Goal: Information Seeking & Learning: Learn about a topic

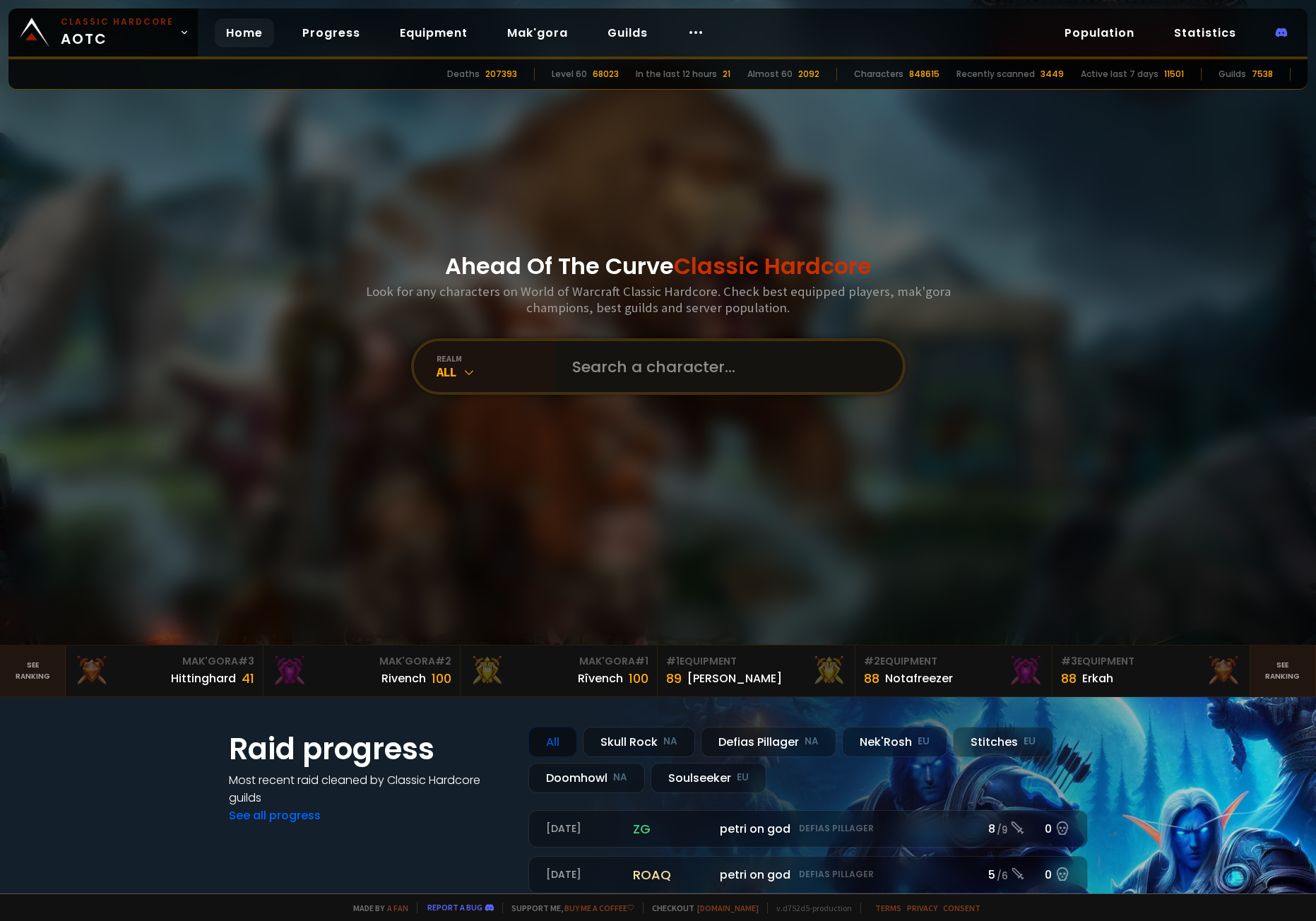
click at [637, 364] on input "text" at bounding box center [725, 366] width 322 height 51
click at [462, 375] on icon at bounding box center [469, 371] width 14 height 14
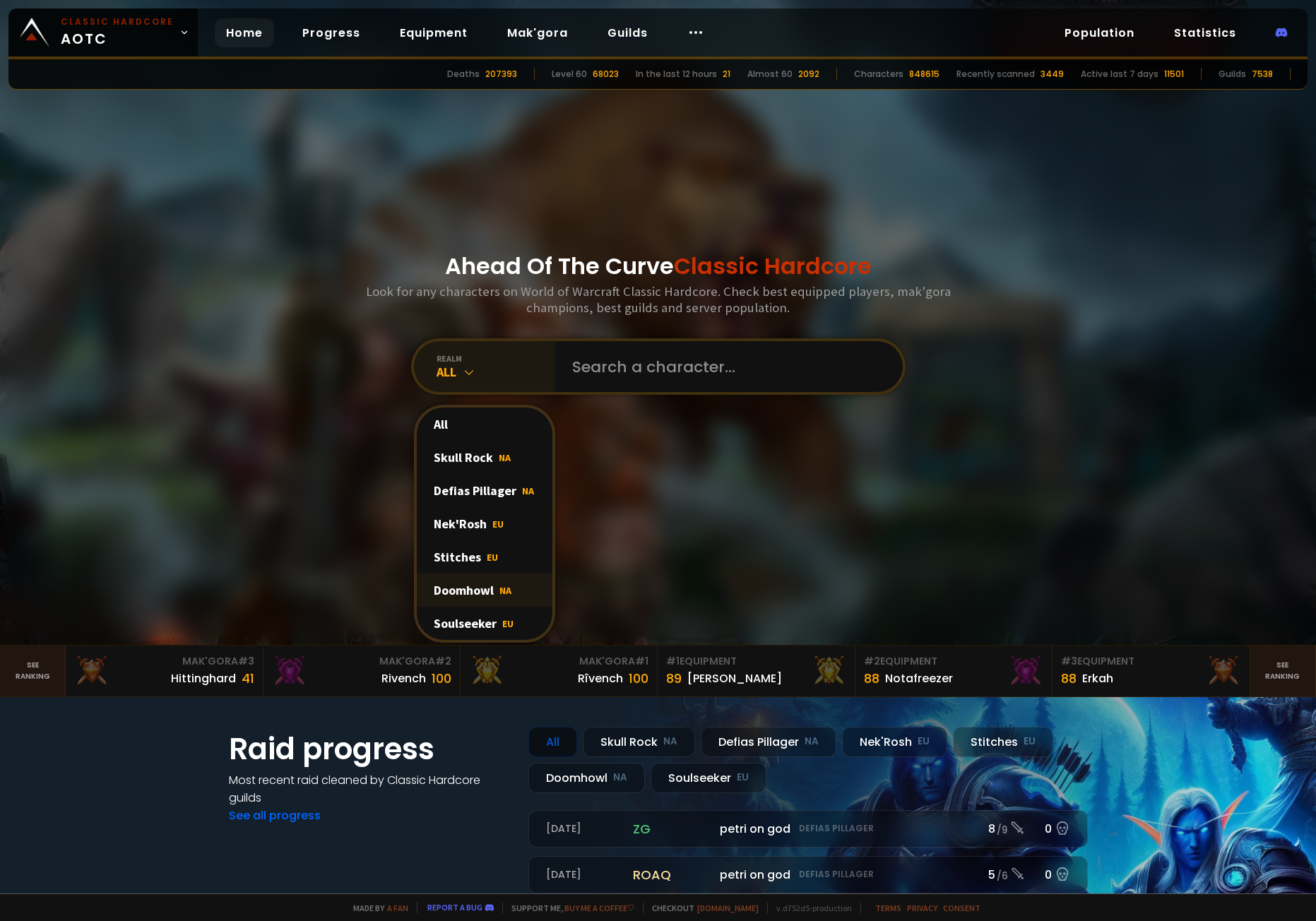
click at [481, 596] on div "Doomhowl NA" at bounding box center [485, 590] width 135 height 33
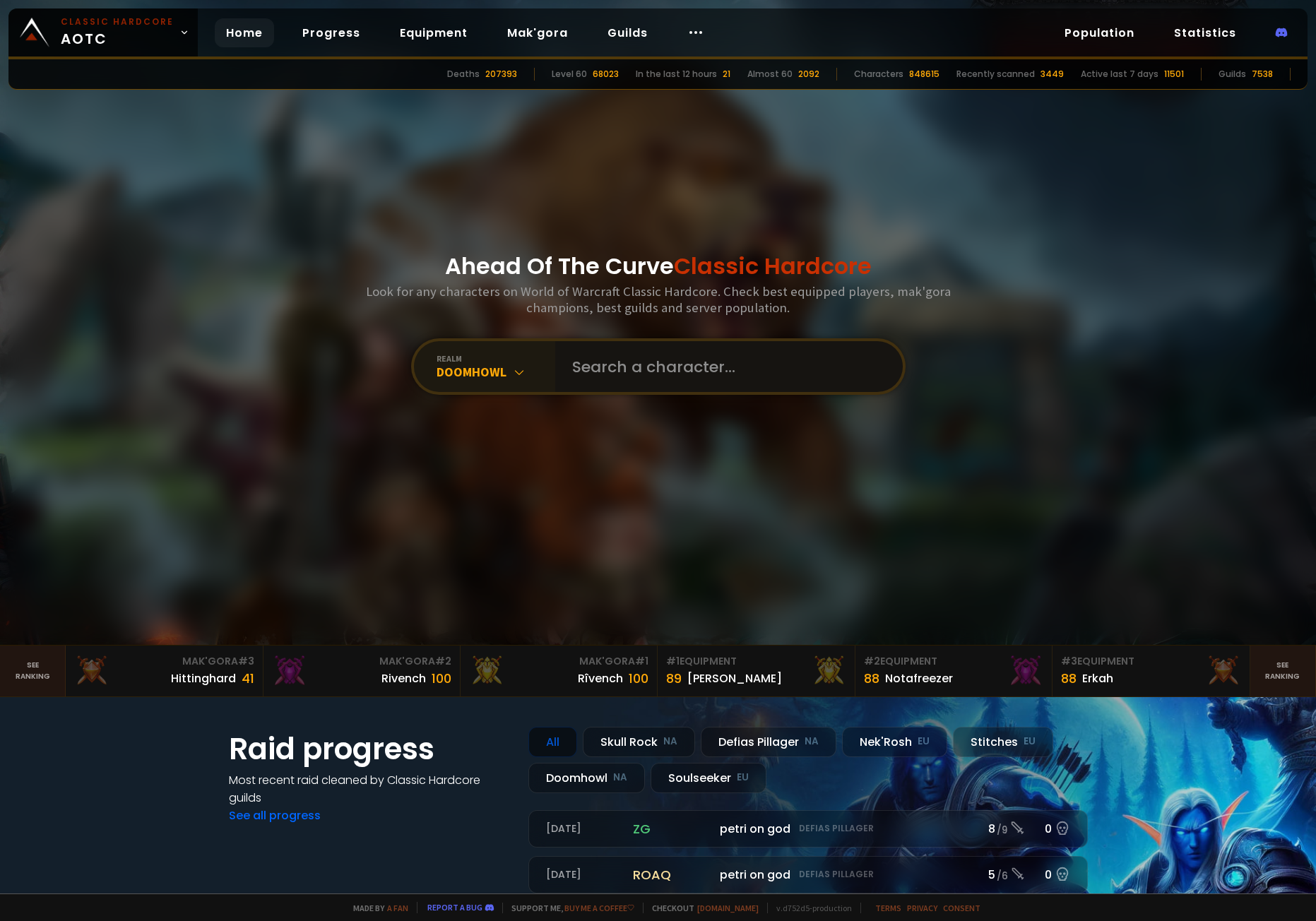
click at [653, 371] on input "text" at bounding box center [725, 366] width 322 height 51
type input "Allegedly"
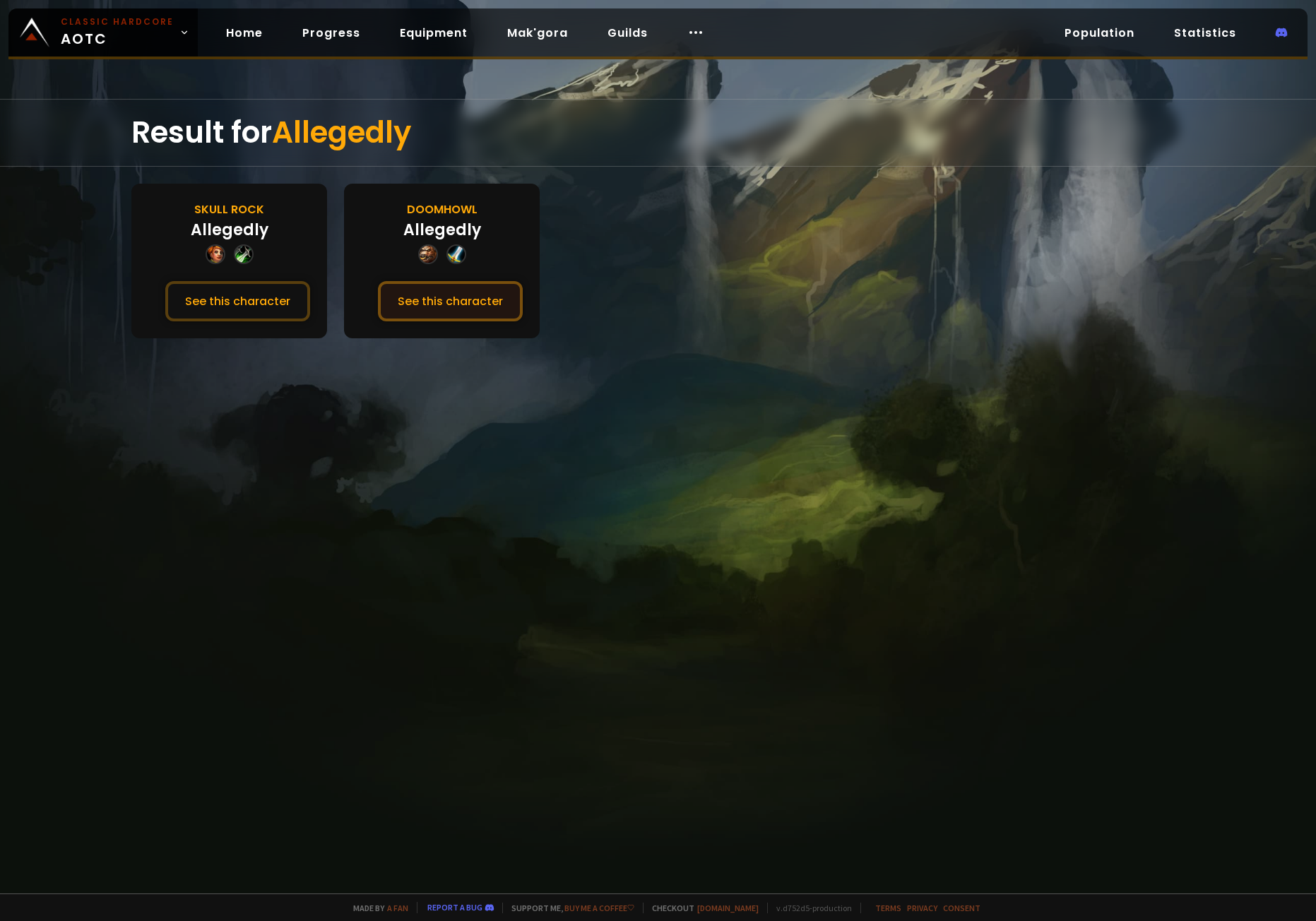
click at [445, 299] on button "See this character" at bounding box center [450, 301] width 144 height 40
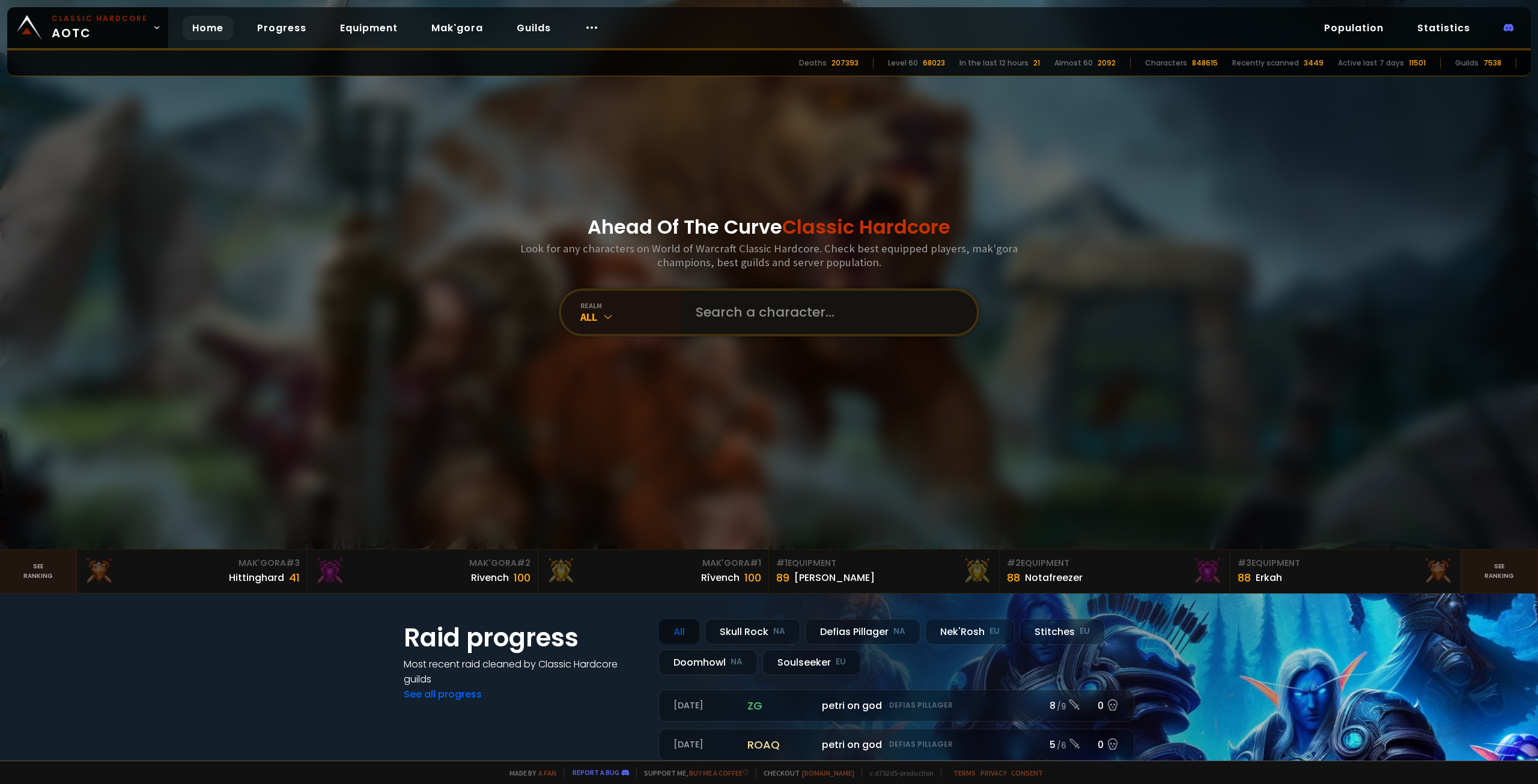
click at [749, 321] on input "text" at bounding box center [826, 312] width 274 height 44
type input "Plickers"
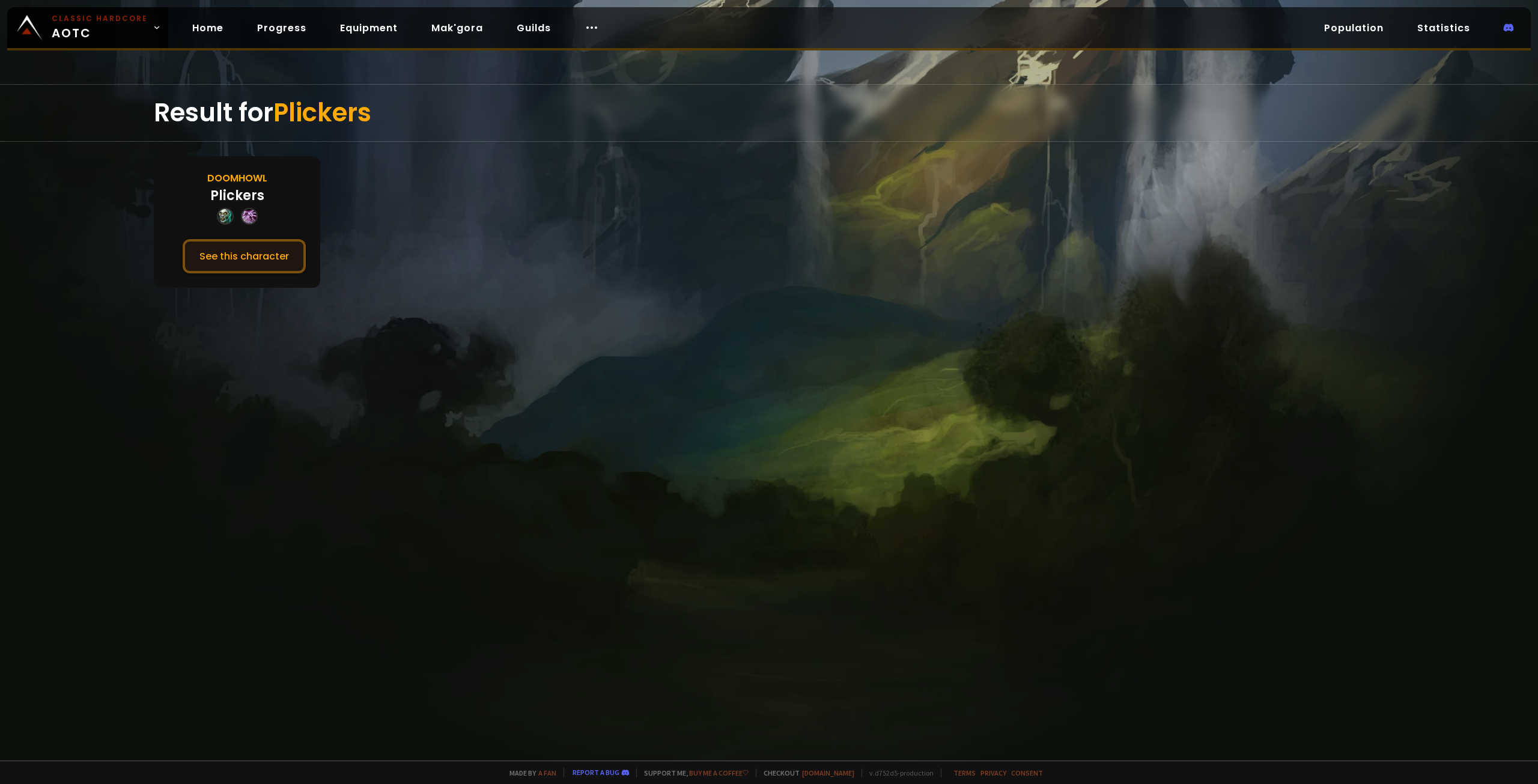
click at [231, 253] on button "See this character" at bounding box center [244, 256] width 123 height 34
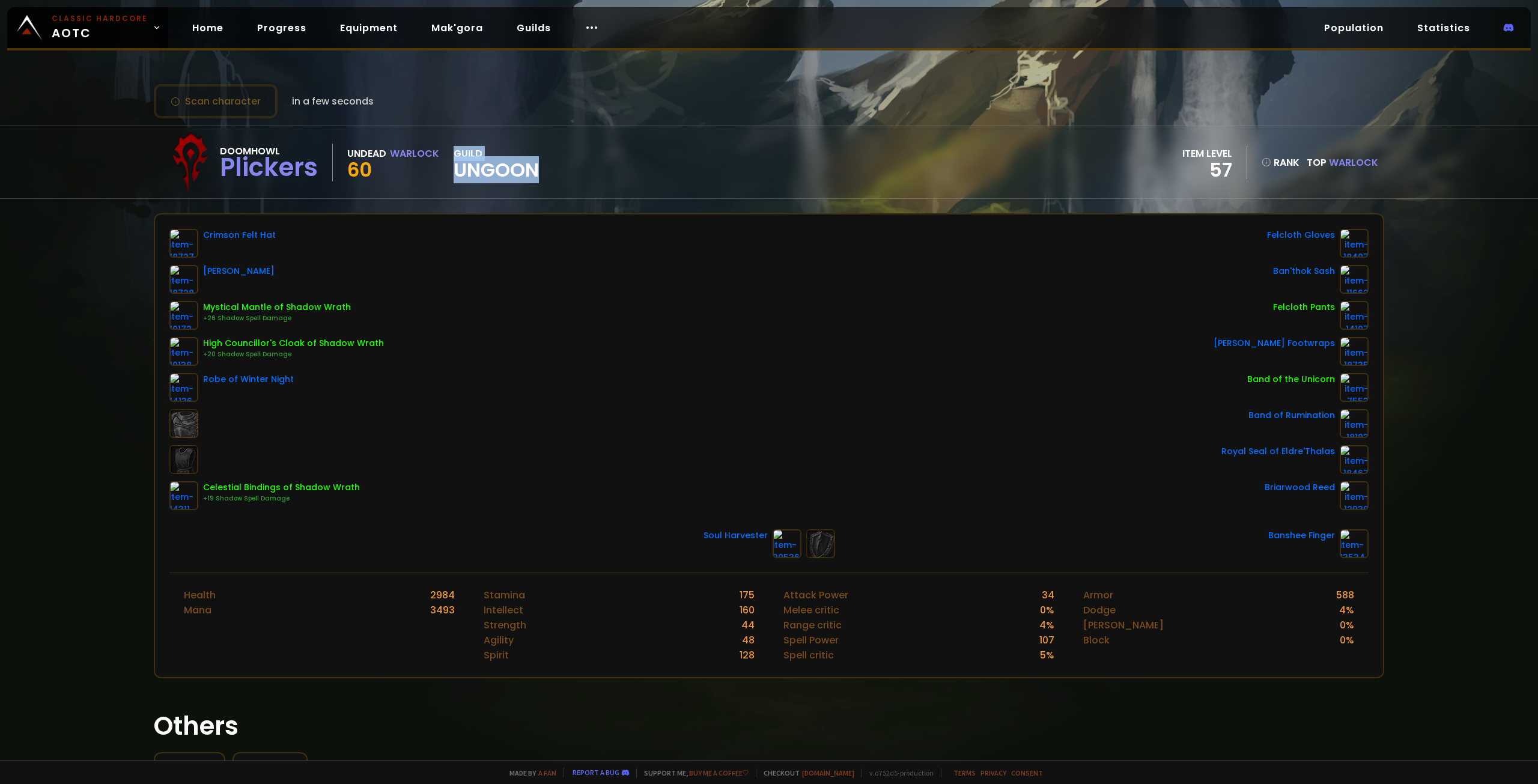
drag, startPoint x: 456, startPoint y: 173, endPoint x: 571, endPoint y: 161, distance: 115.6
click at [570, 162] on div "Doomhowl Plickers Undead Warlock 60 guild Ungoon item level 57 rank Top Warlock" at bounding box center [769, 162] width 1230 height 72
drag, startPoint x: 1304, startPoint y: 150, endPoint x: 1384, endPoint y: 173, distance: 83.2
click at [1119, 173] on div "Doomhowl Plickers Undead Warlock 60 guild Ungoon item level 57 rank 31831 Top W…" at bounding box center [769, 162] width 1538 height 73
click at [1119, 79] on div "Scan character a few seconds ago Doomhowl Plickers Undead Warlock 60 guild Ungo…" at bounding box center [769, 380] width 1538 height 760
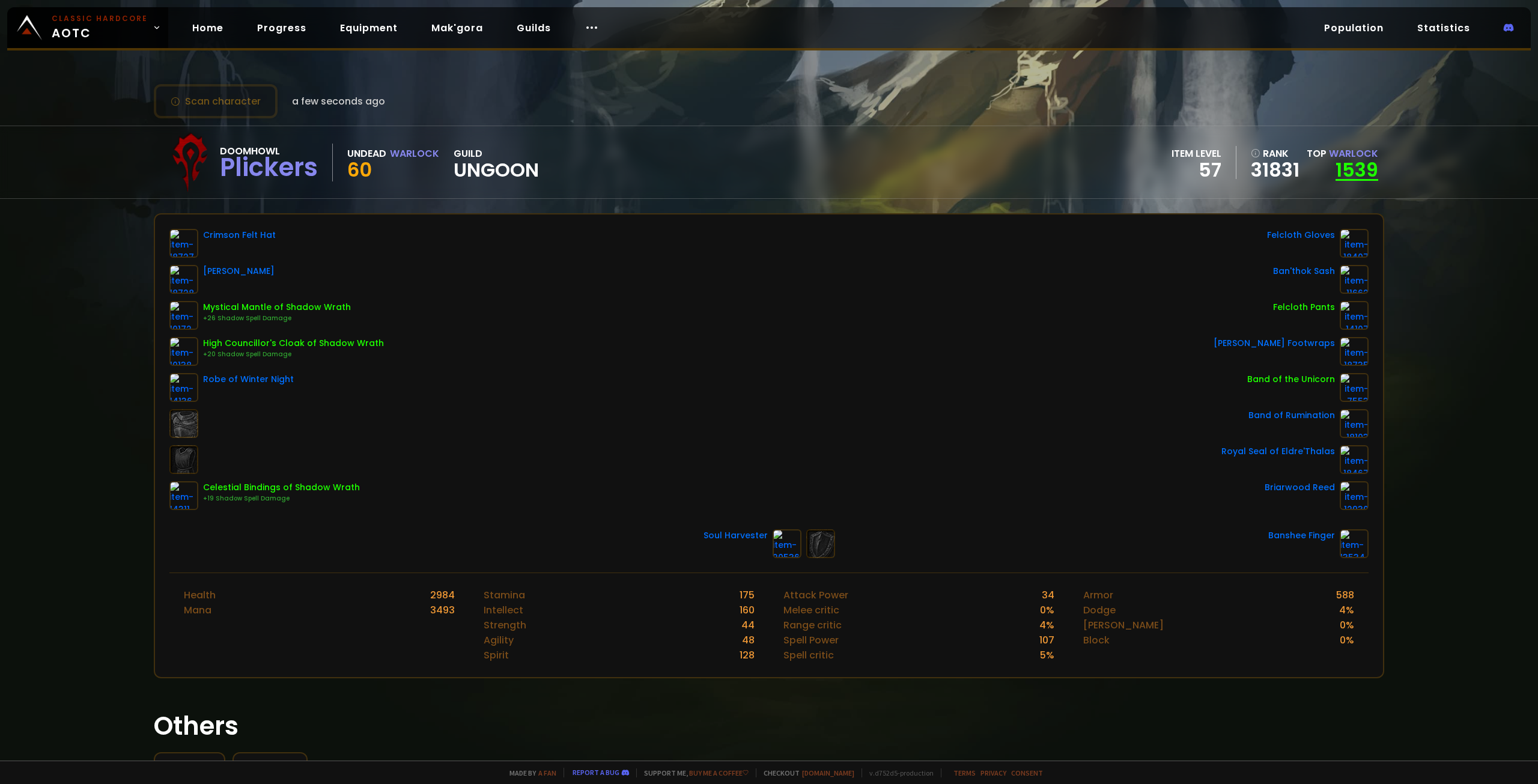
click at [1119, 165] on link "1539" at bounding box center [1357, 169] width 43 height 27
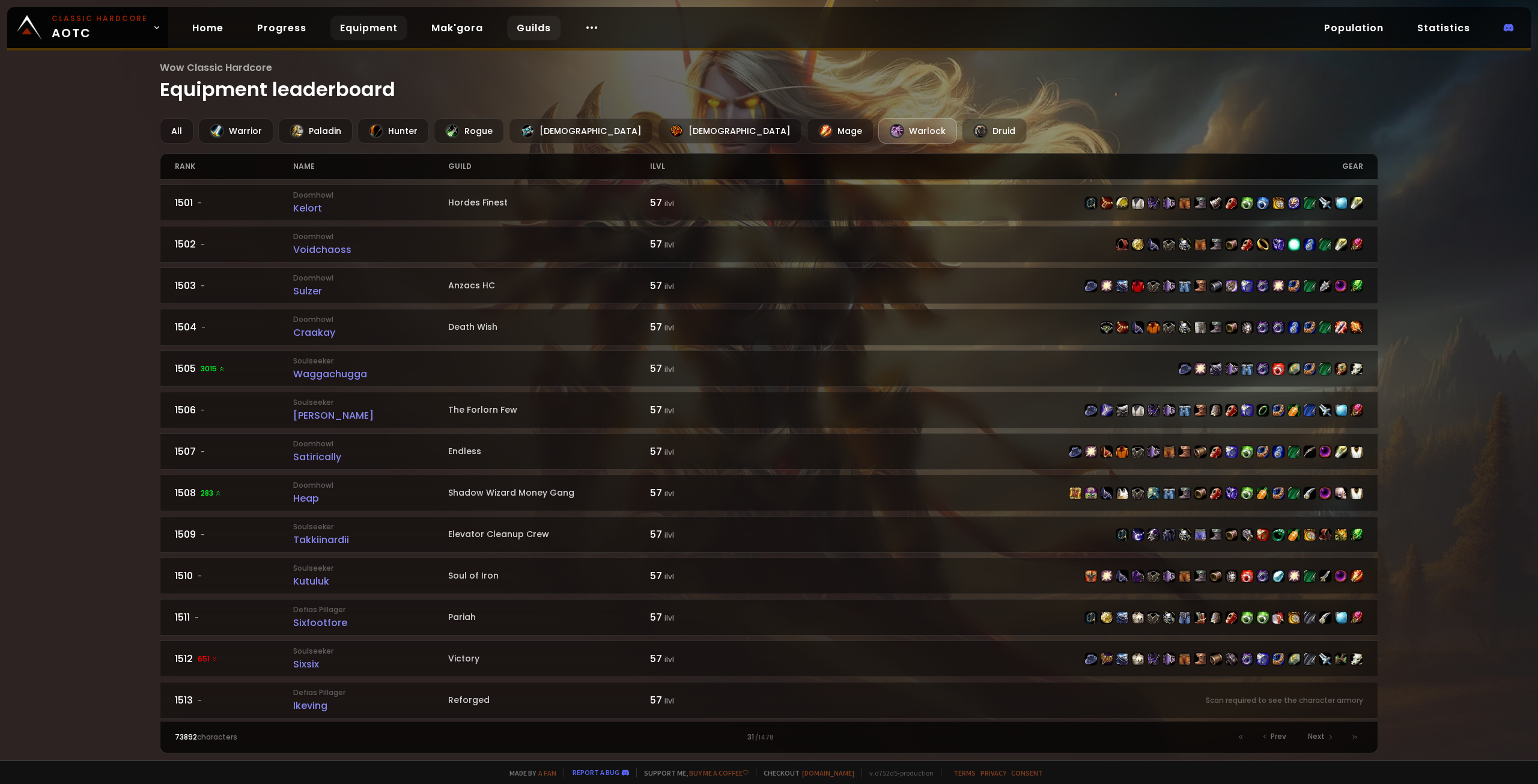
click at [547, 32] on link "Guilds" at bounding box center [534, 27] width 53 height 25
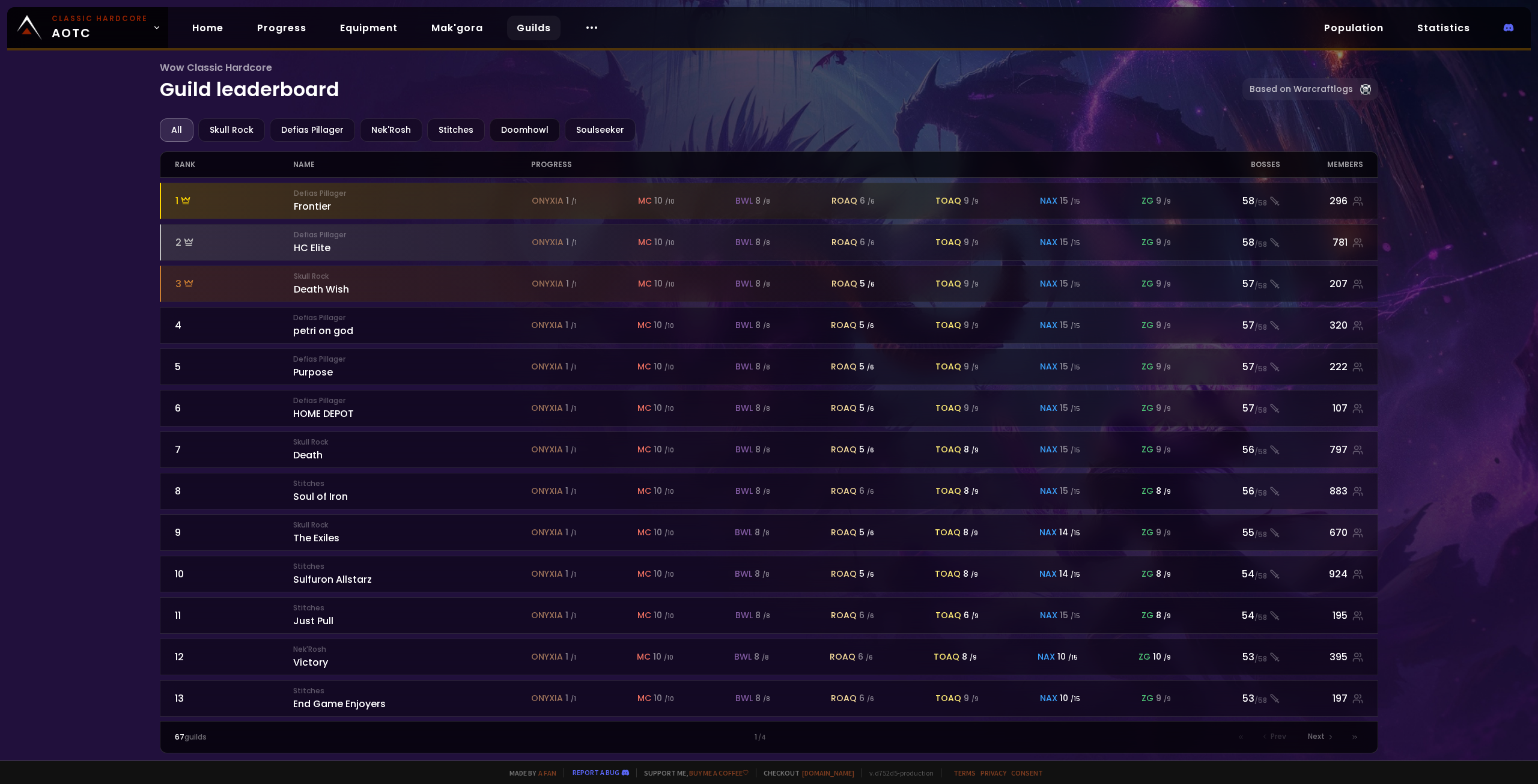
click at [532, 130] on div "Doomhowl" at bounding box center [525, 130] width 70 height 23
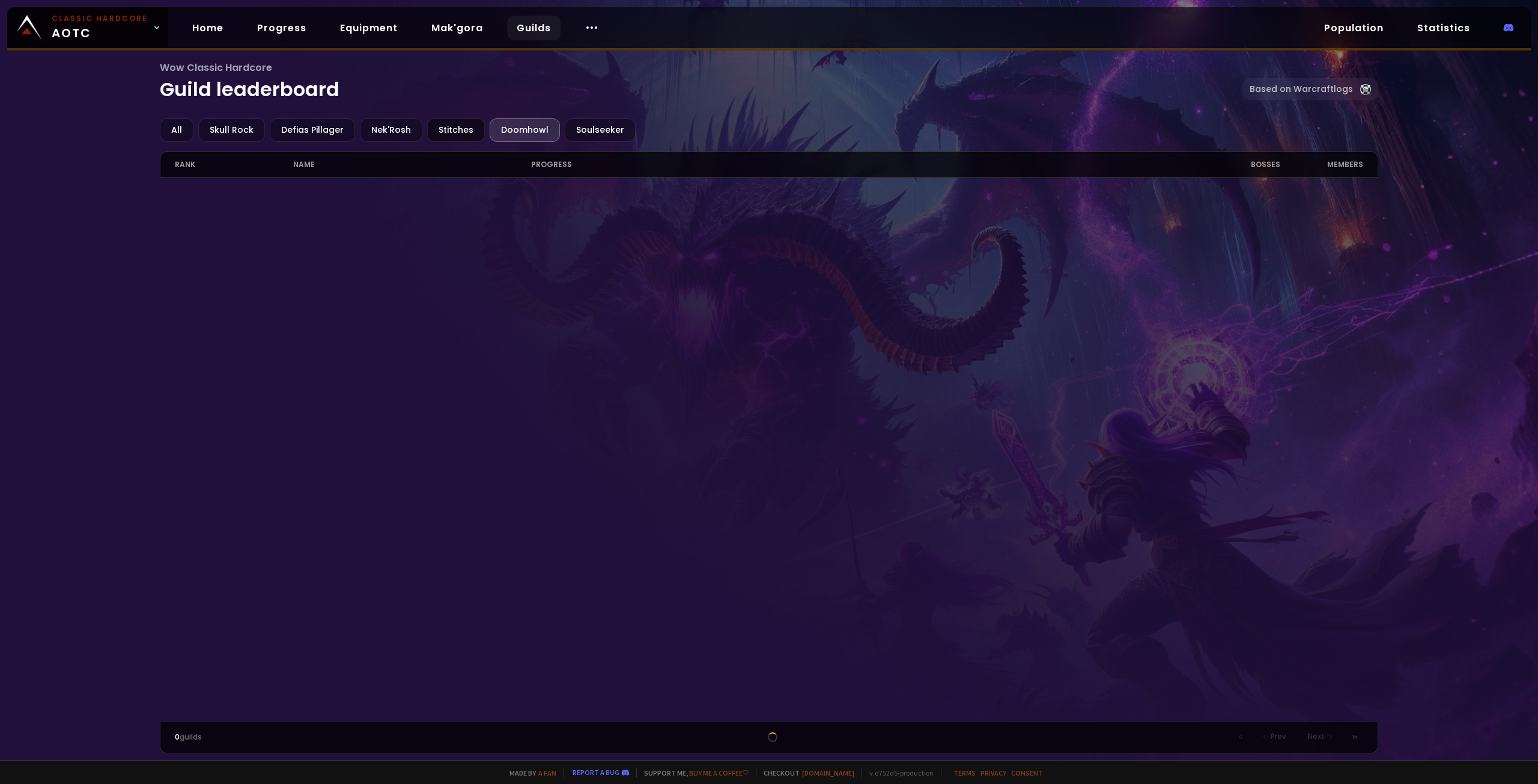
click at [432, 131] on div "Stitches" at bounding box center [456, 130] width 58 height 23
click at [372, 134] on div "Nek'Rosh" at bounding box center [391, 130] width 63 height 23
click at [292, 130] on div "Defias Pillager" at bounding box center [312, 130] width 85 height 23
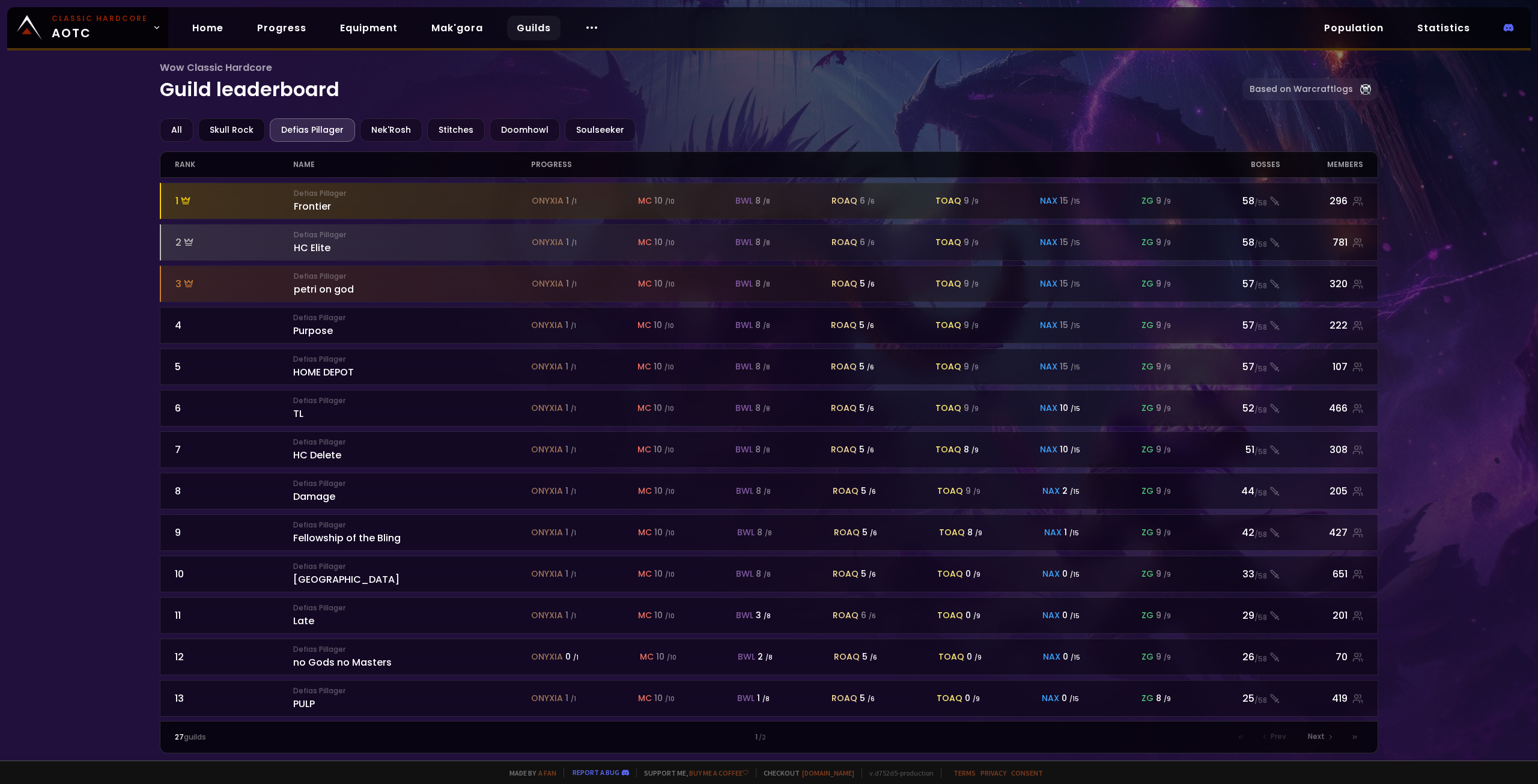
click at [235, 129] on div "Skull Rock" at bounding box center [231, 130] width 67 height 23
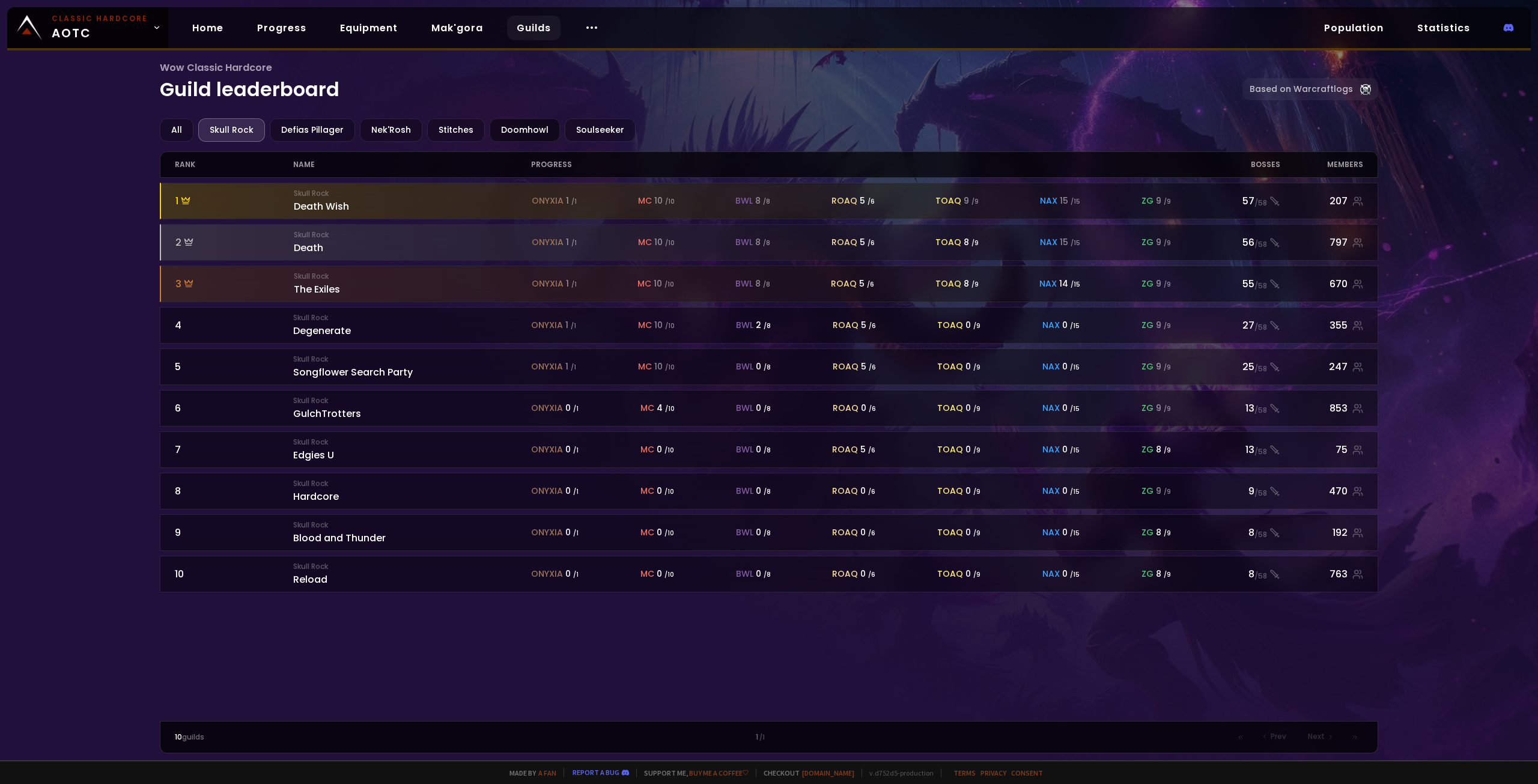
click at [524, 128] on div "Doomhowl" at bounding box center [525, 130] width 70 height 23
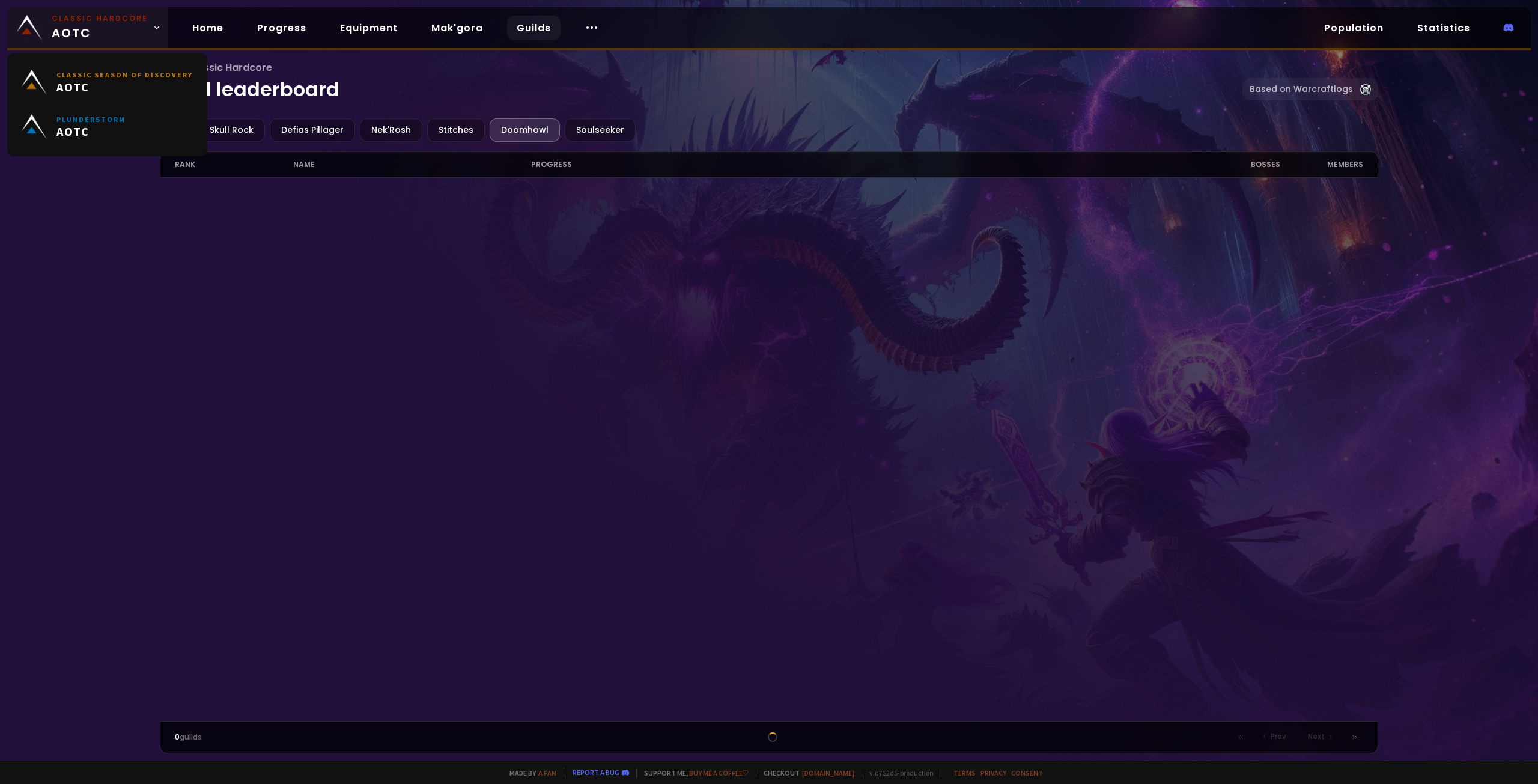
click at [77, 27] on span "Classic Hardcore AOTC" at bounding box center [100, 27] width 96 height 29
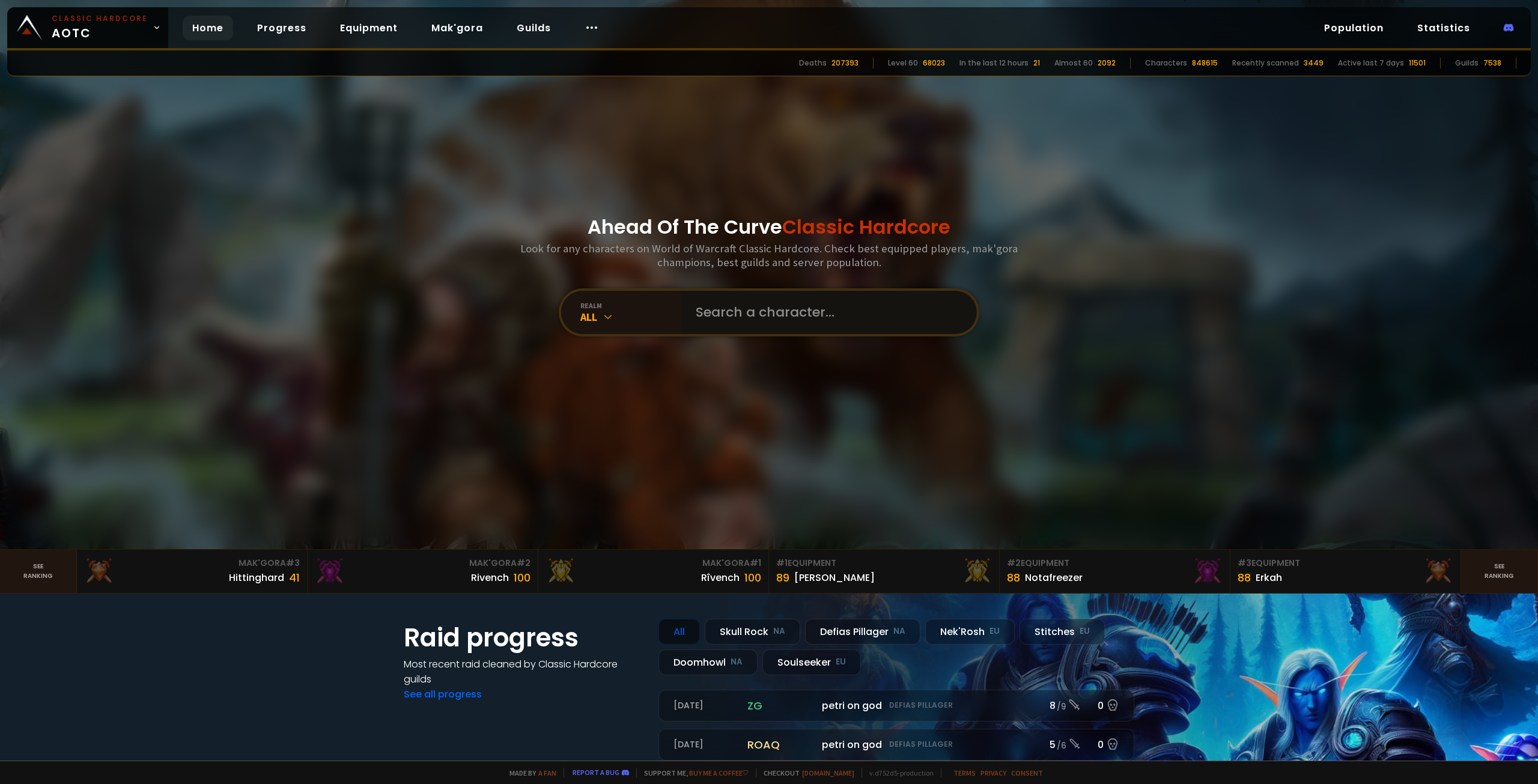
click at [744, 311] on input "text" at bounding box center [826, 312] width 274 height 44
type input "Trysfal"
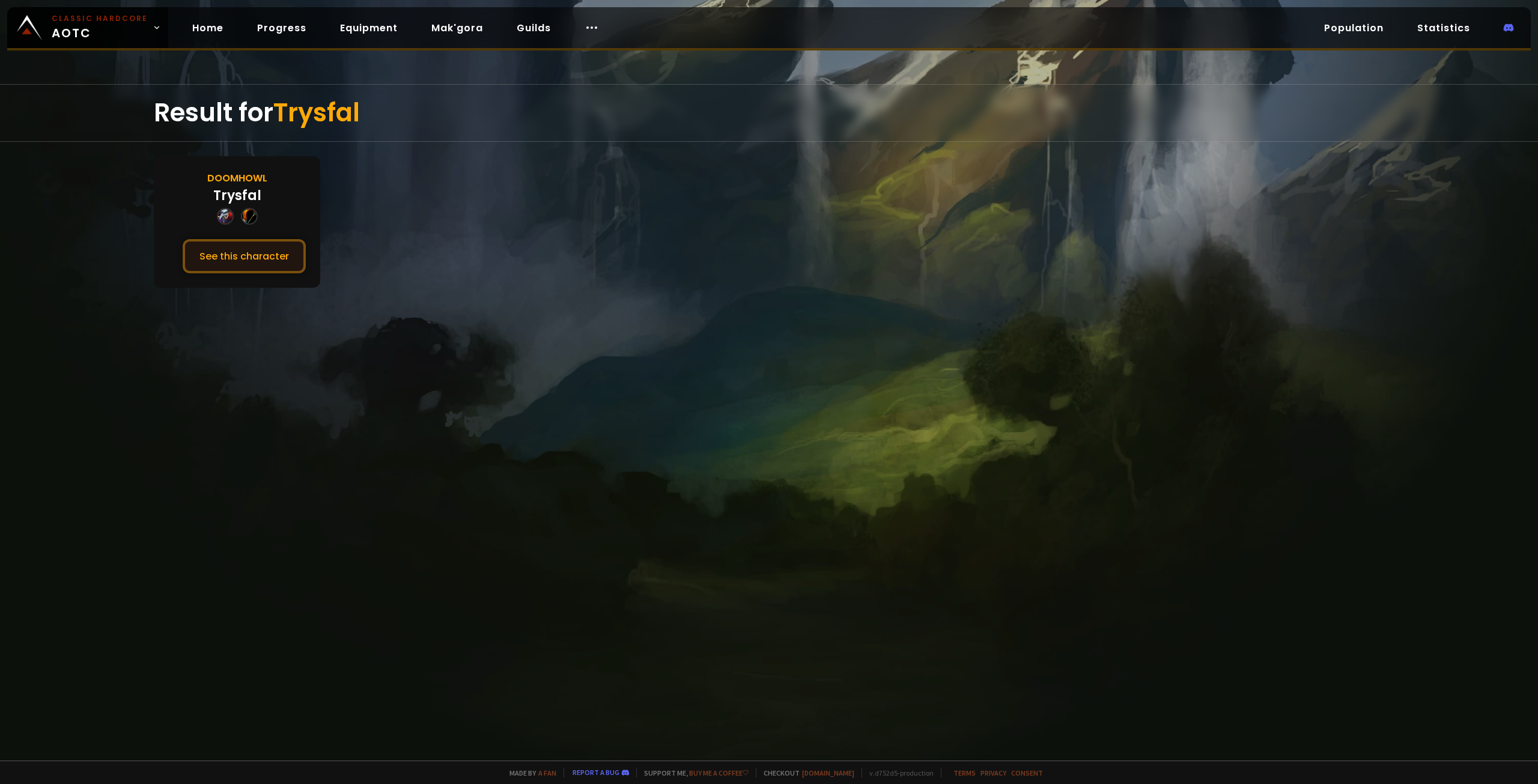
click at [270, 239] on button "See this character" at bounding box center [244, 256] width 123 height 34
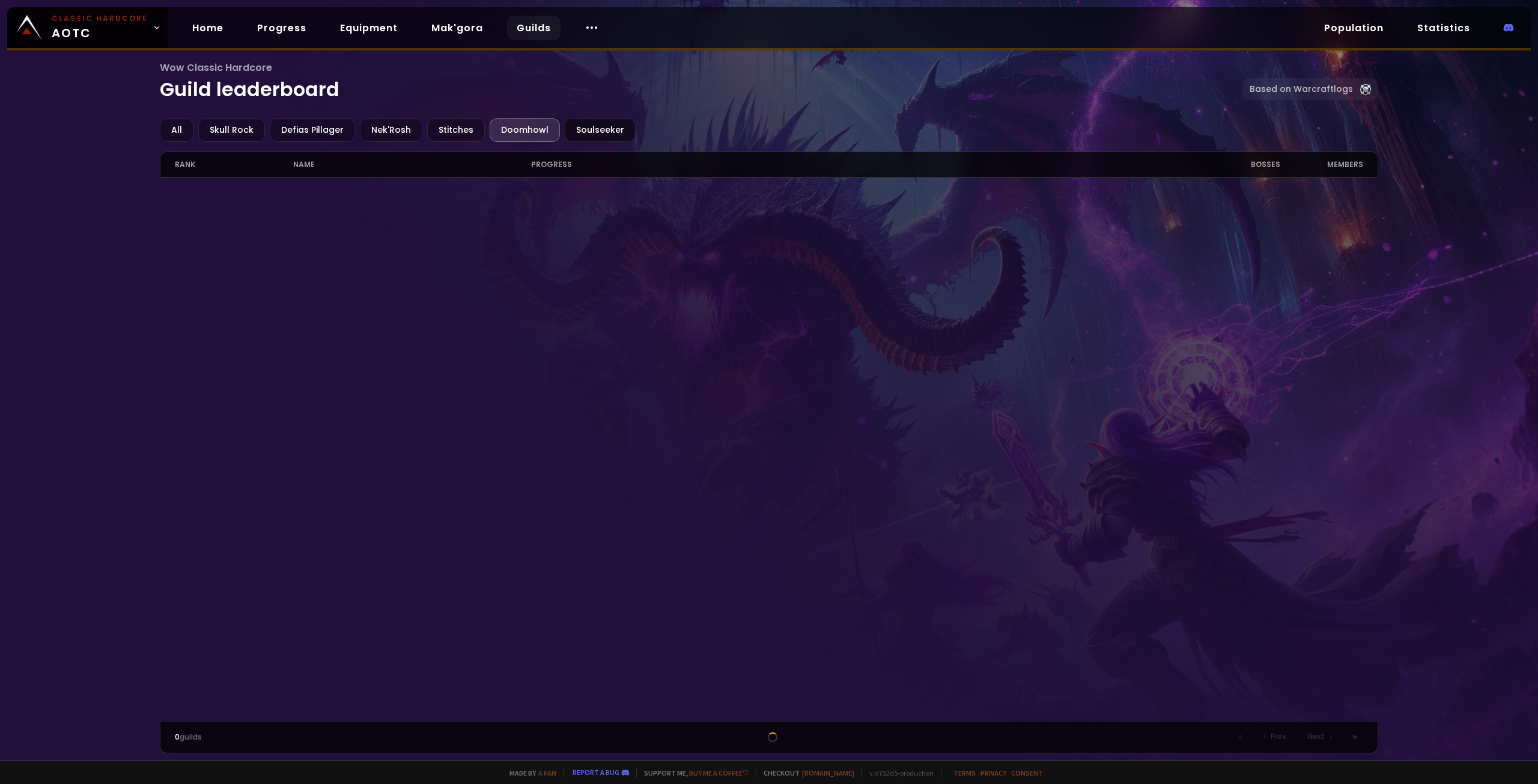
click at [575, 133] on div "Soulseeker" at bounding box center [600, 130] width 71 height 23
click at [453, 126] on div "Stitches" at bounding box center [456, 130] width 58 height 23
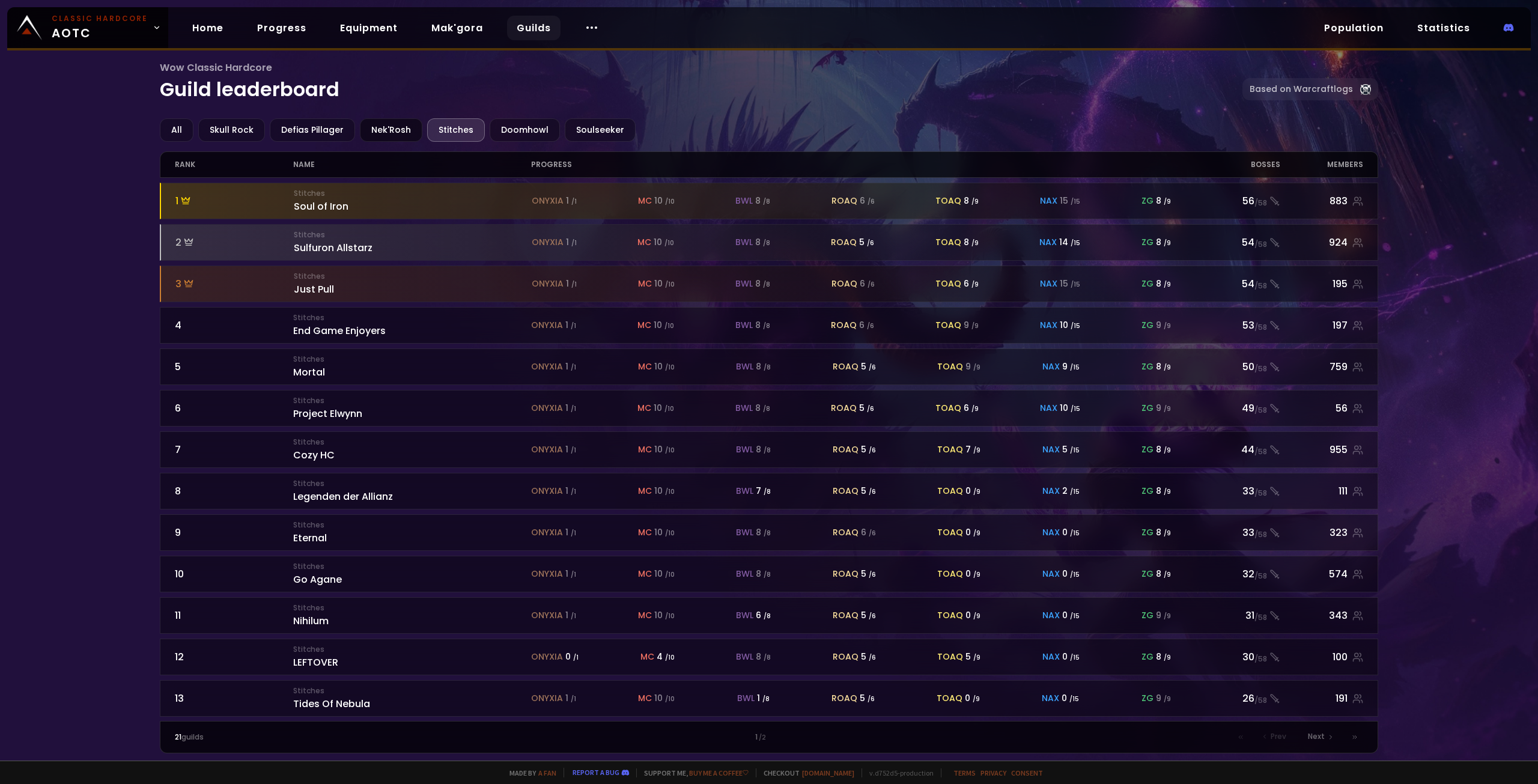
click at [395, 131] on div "Nek'Rosh" at bounding box center [391, 130] width 63 height 23
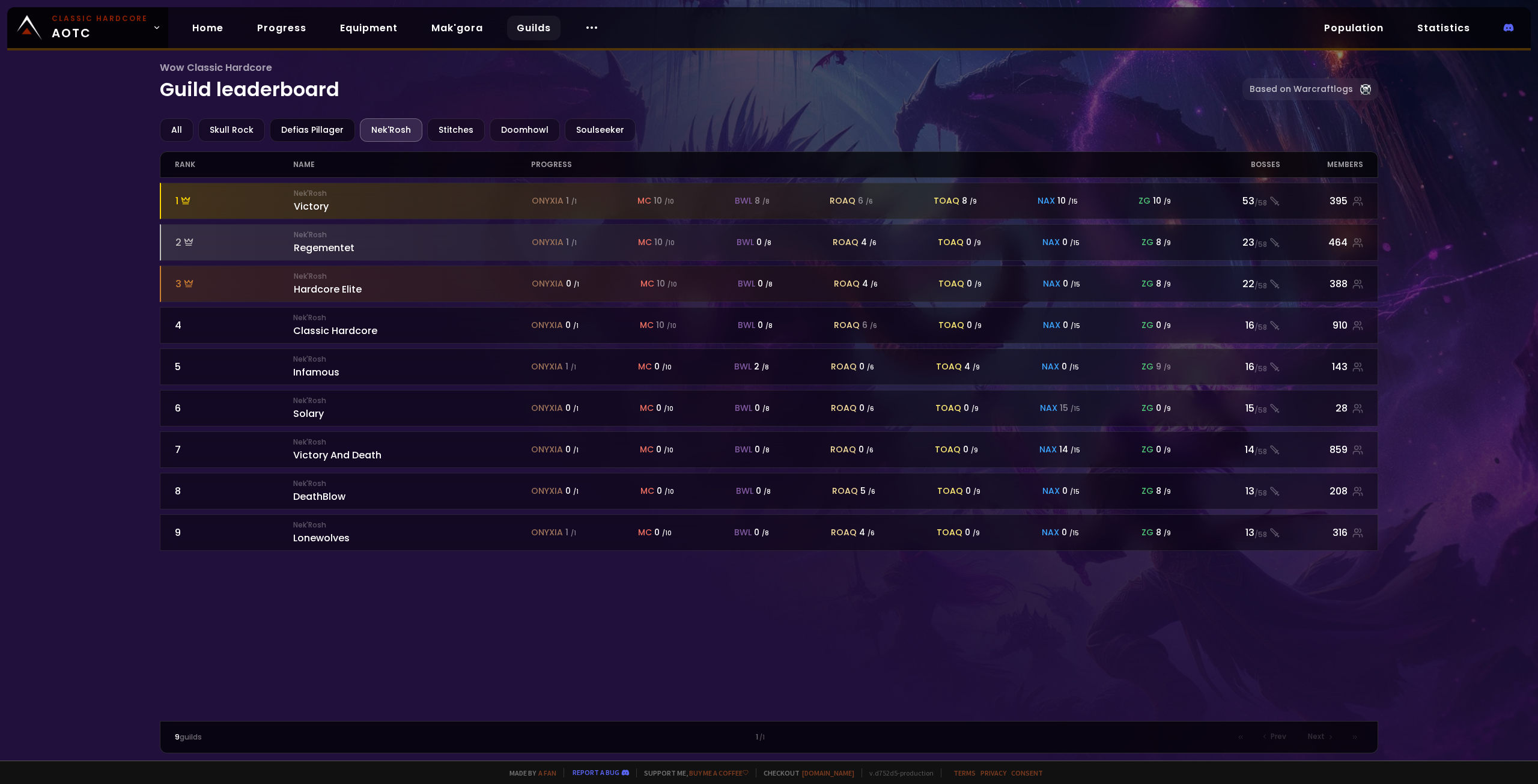
click at [326, 129] on div "Defias Pillager" at bounding box center [312, 130] width 85 height 23
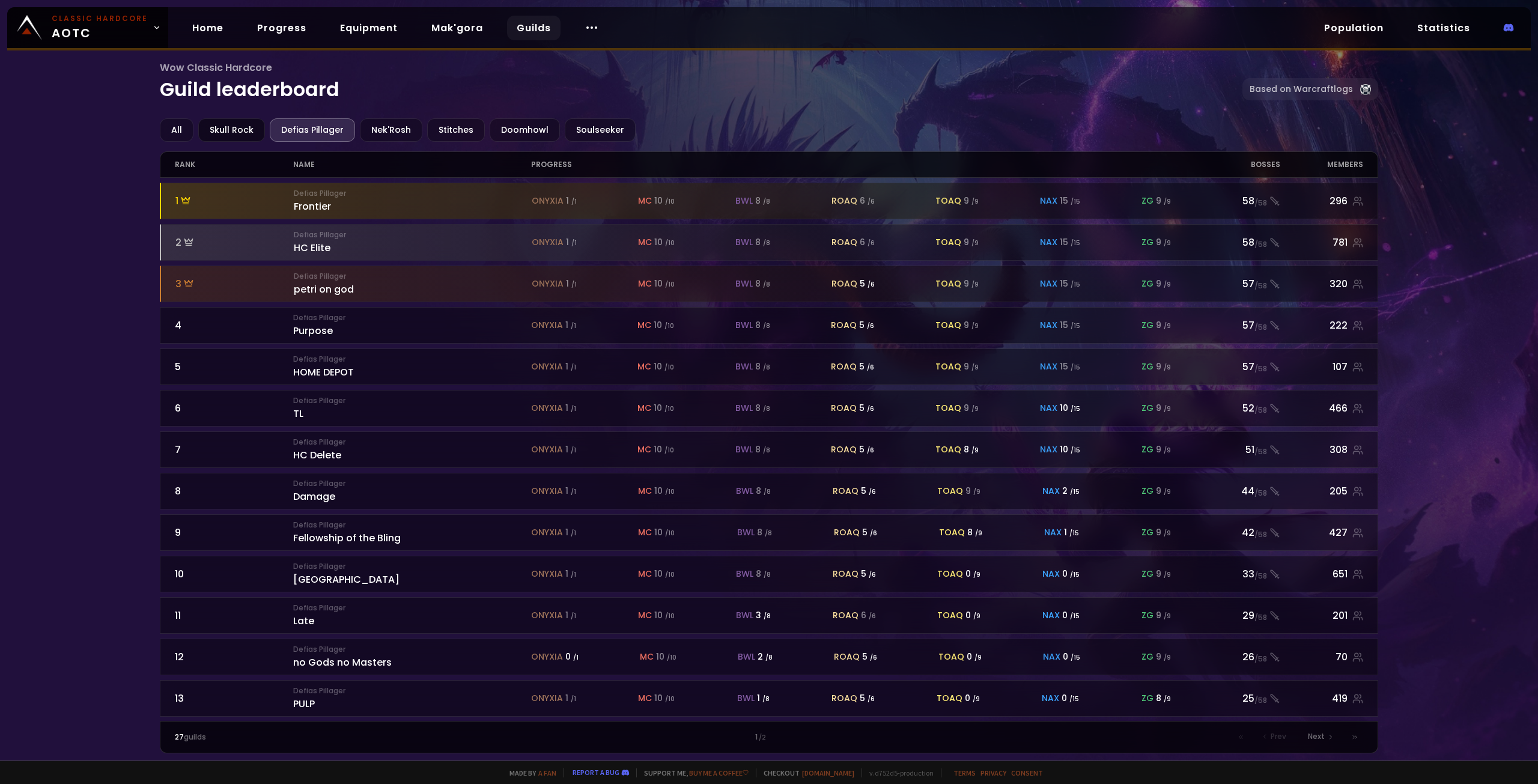
click at [252, 131] on div "Skull Rock" at bounding box center [231, 130] width 67 height 23
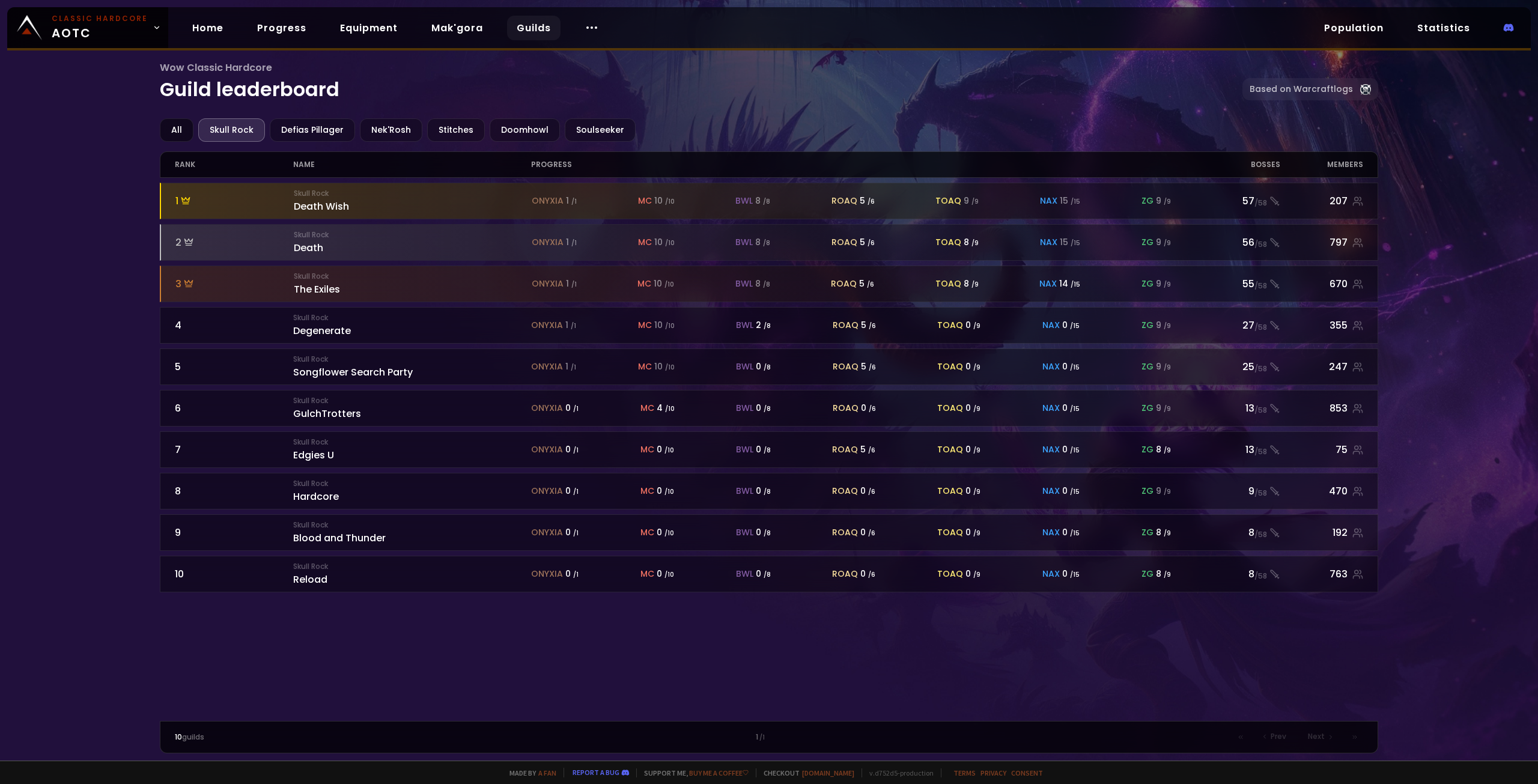
click at [181, 128] on div "All" at bounding box center [177, 130] width 34 height 23
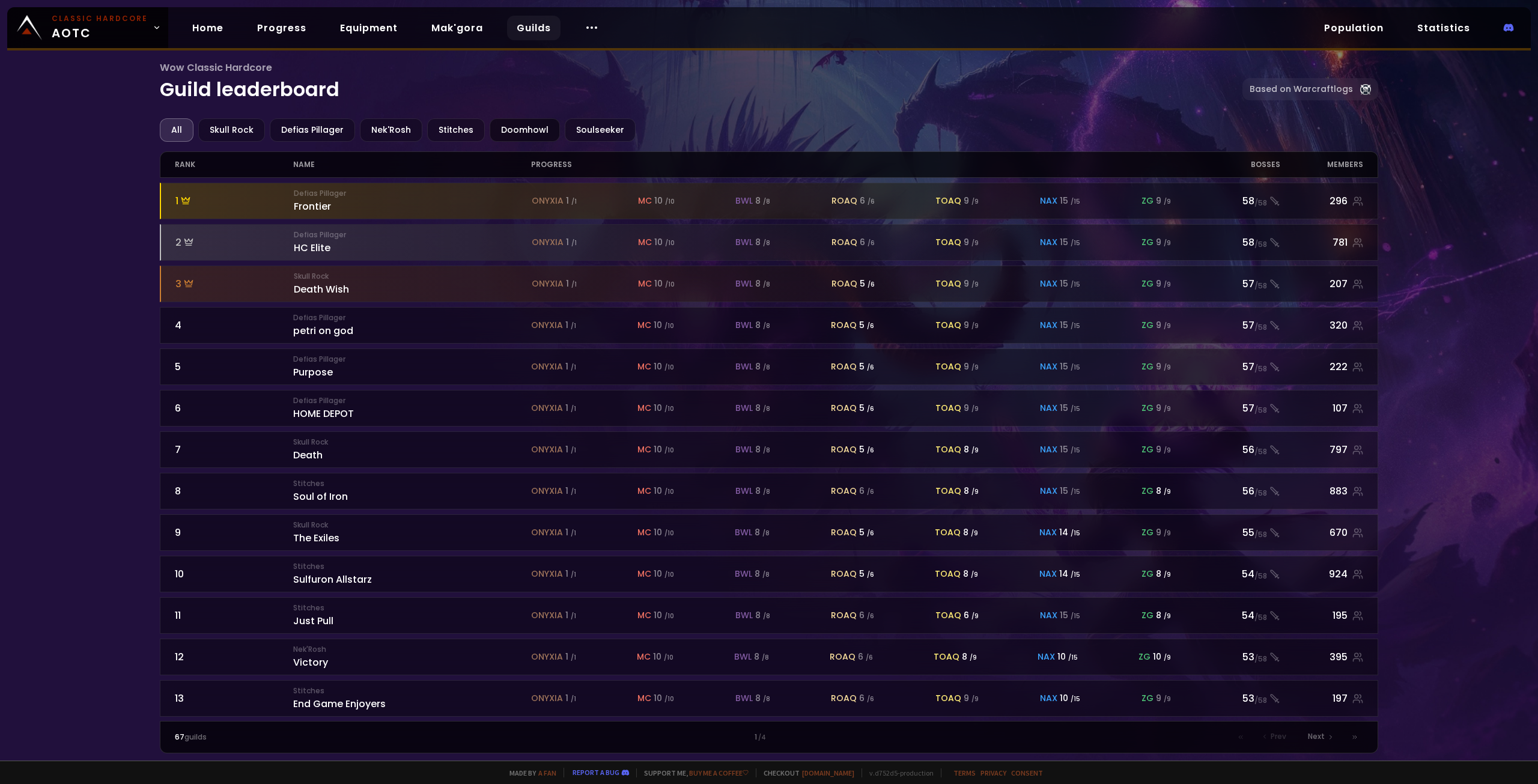
click at [512, 133] on div "Doomhowl" at bounding box center [525, 130] width 70 height 23
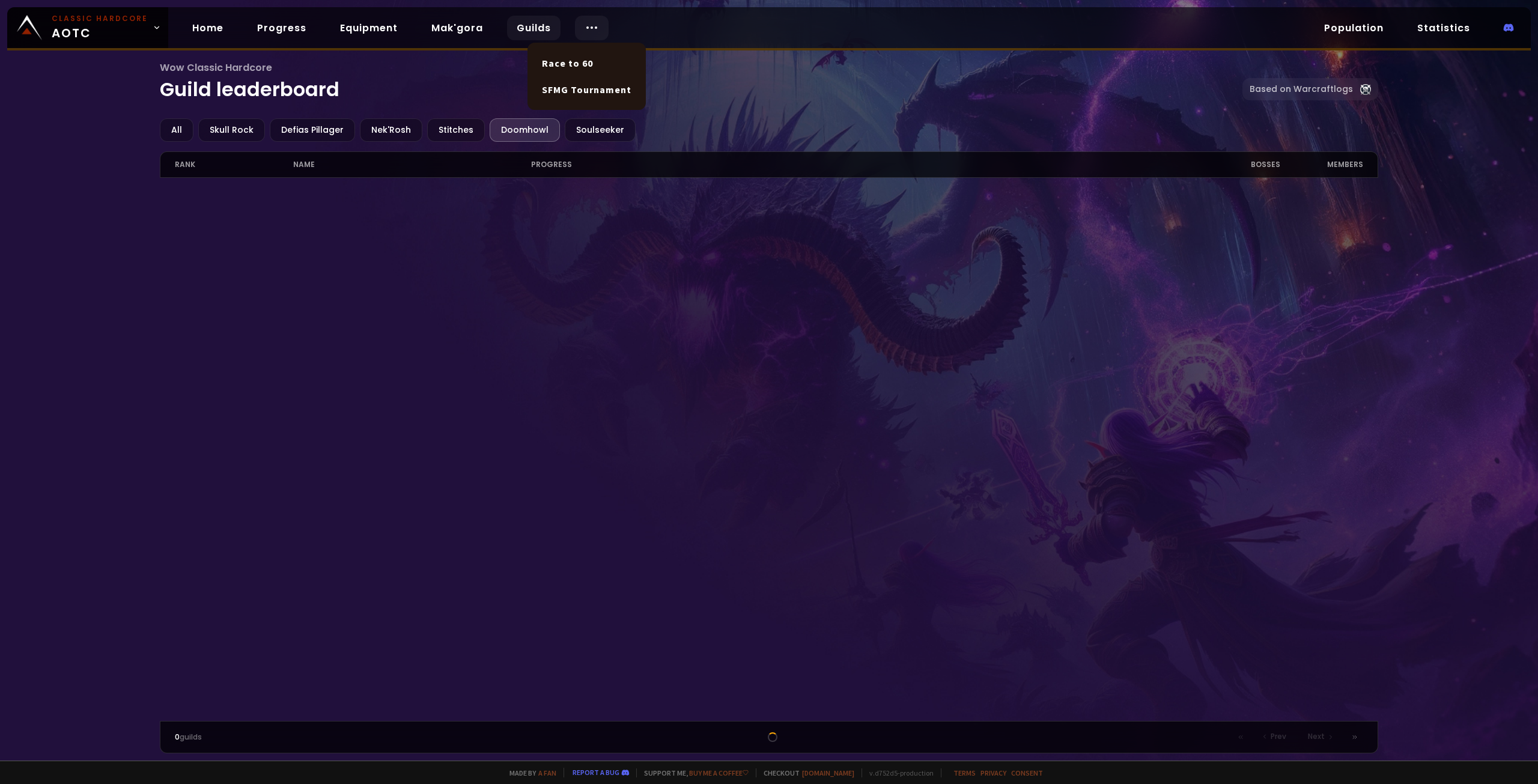
click at [593, 23] on div at bounding box center [592, 27] width 34 height 25
click at [514, 128] on div "Doomhowl" at bounding box center [525, 130] width 70 height 23
click at [1427, 32] on link "Statistics" at bounding box center [1444, 27] width 72 height 25
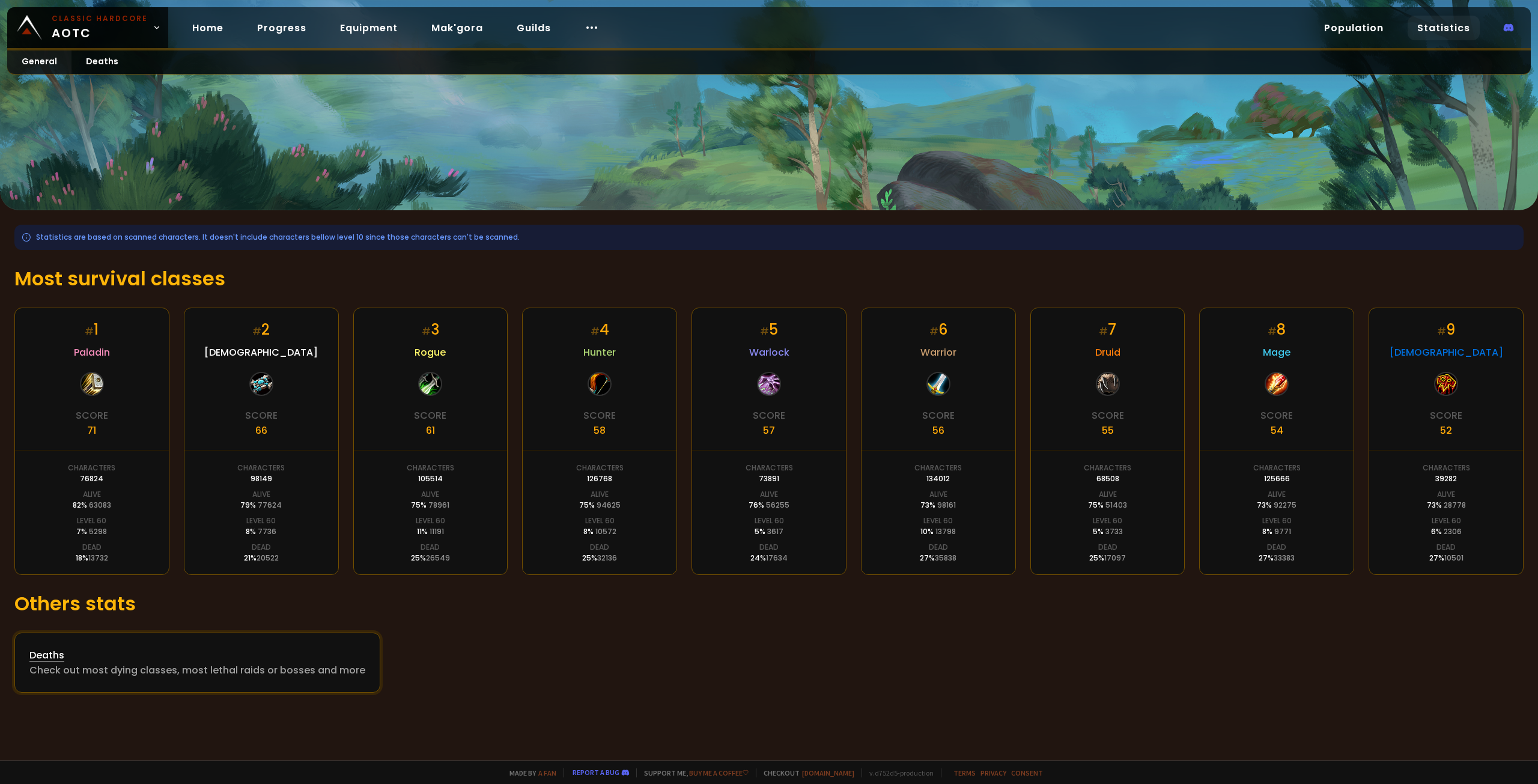
click at [252, 668] on div "Check out most dying classes, most lethal raids or bosses and more" at bounding box center [197, 670] width 336 height 15
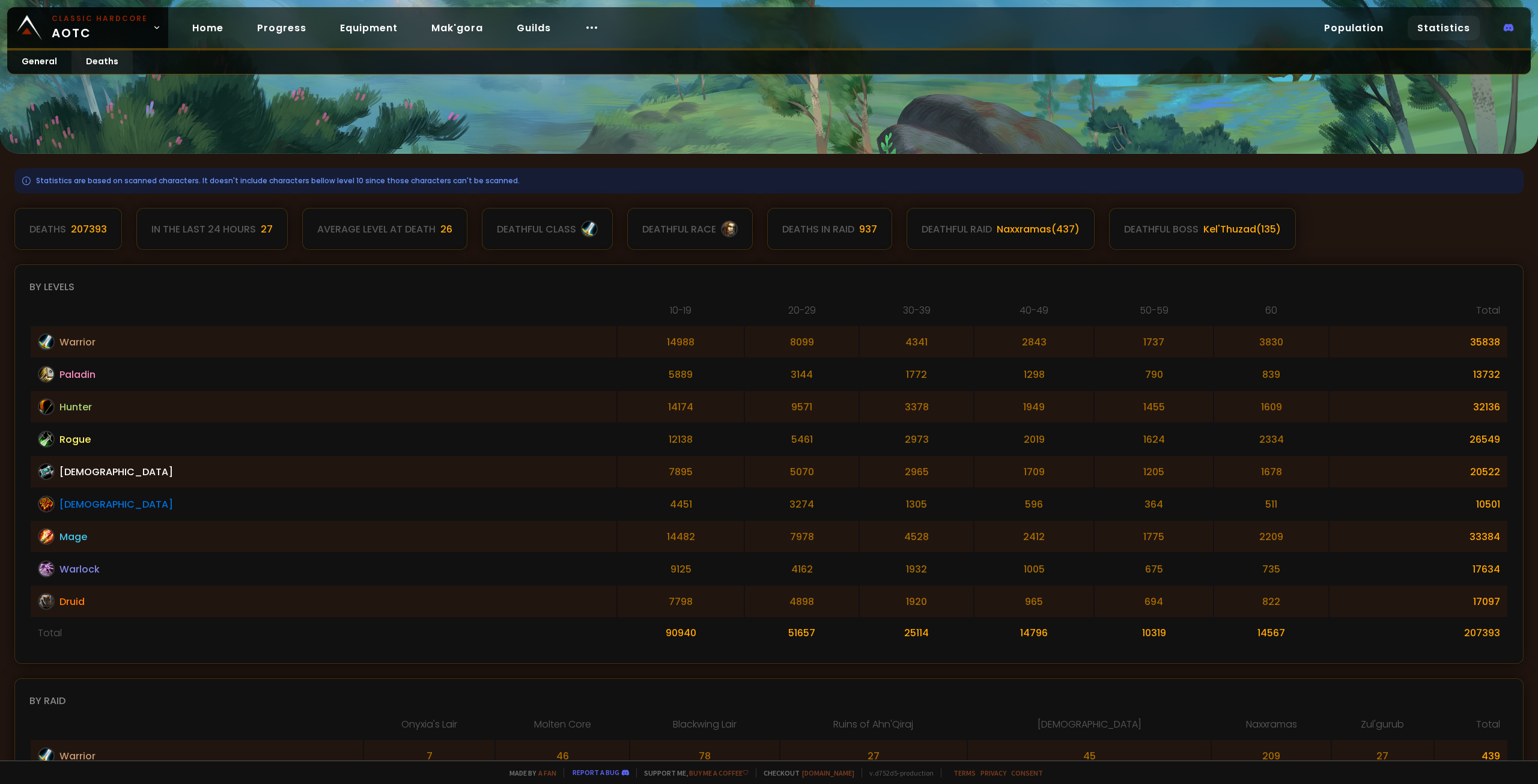
scroll to position [60, 0]
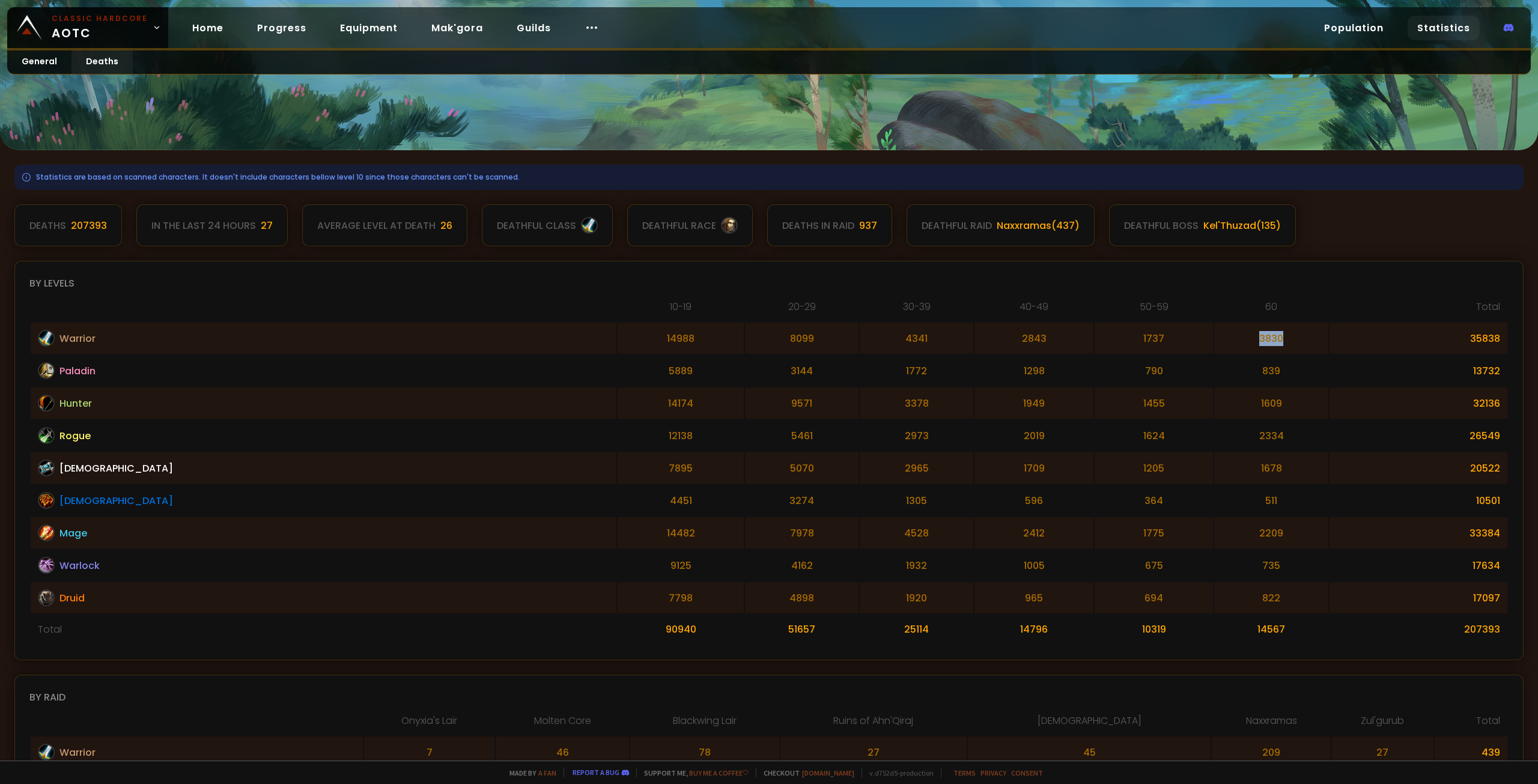
drag, startPoint x: 1192, startPoint y: 338, endPoint x: 1230, endPoint y: 338, distance: 38.0
click at [1230, 338] on td "3830" at bounding box center [1271, 338] width 114 height 31
drag, startPoint x: 1247, startPoint y: 306, endPoint x: 1254, endPoint y: 306, distance: 7.0
click at [1254, 306] on th "60" at bounding box center [1271, 310] width 114 height 22
drag, startPoint x: 1202, startPoint y: 562, endPoint x: 1246, endPoint y: 564, distance: 44.0
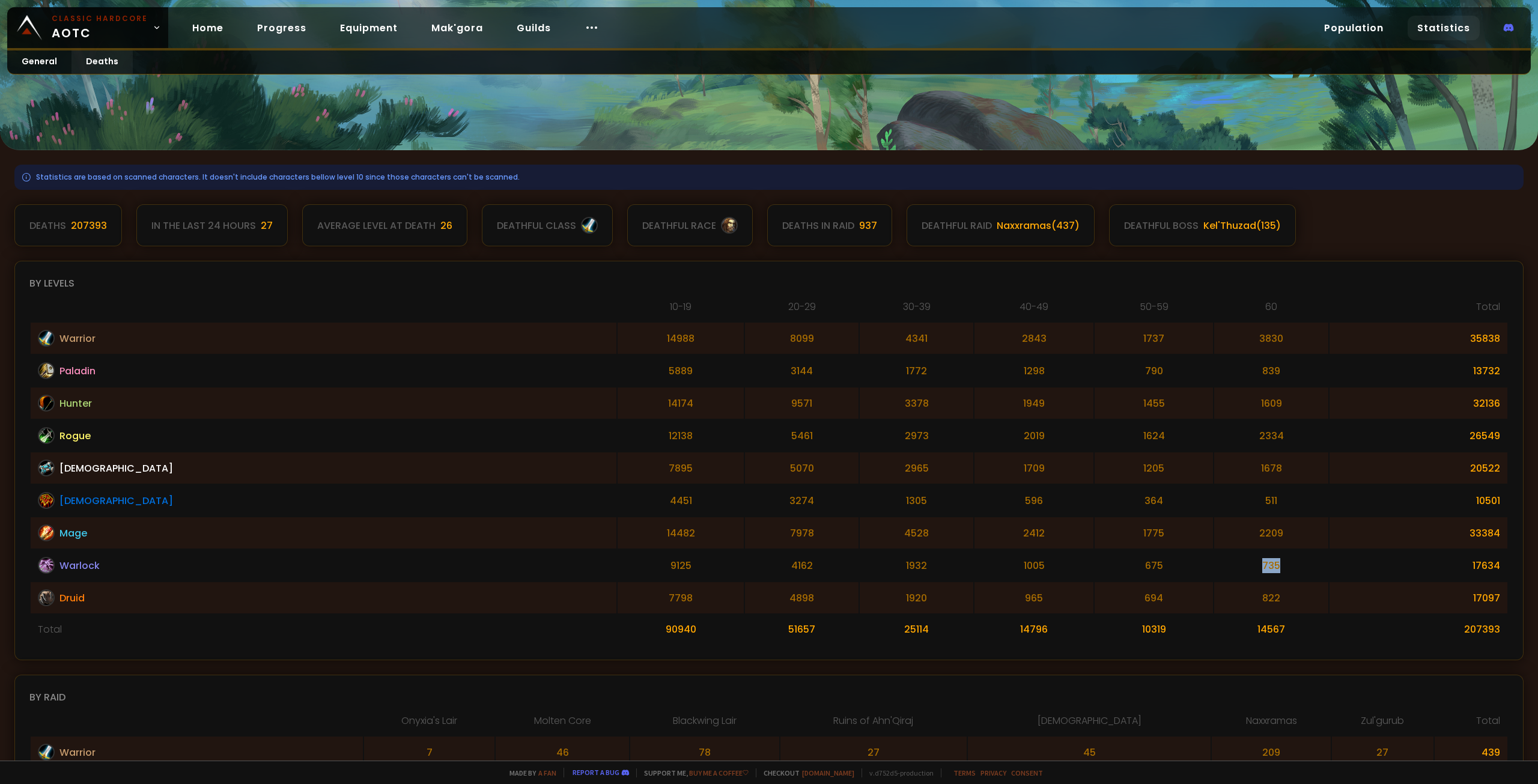
click at [1246, 564] on td "735" at bounding box center [1271, 565] width 114 height 31
drag, startPoint x: 423, startPoint y: 226, endPoint x: 471, endPoint y: 225, distance: 48.0
click at [471, 225] on div "Deaths 207393 In the last 24 hours 27 Average level at death 26 deathful class …" at bounding box center [769, 225] width 1509 height 42
drag, startPoint x: 254, startPoint y: 222, endPoint x: 335, endPoint y: 224, distance: 81.0
click at [335, 224] on div "Deaths 207393 In the last 24 hours 27 Average level at death 26 deathful class …" at bounding box center [769, 225] width 1509 height 42
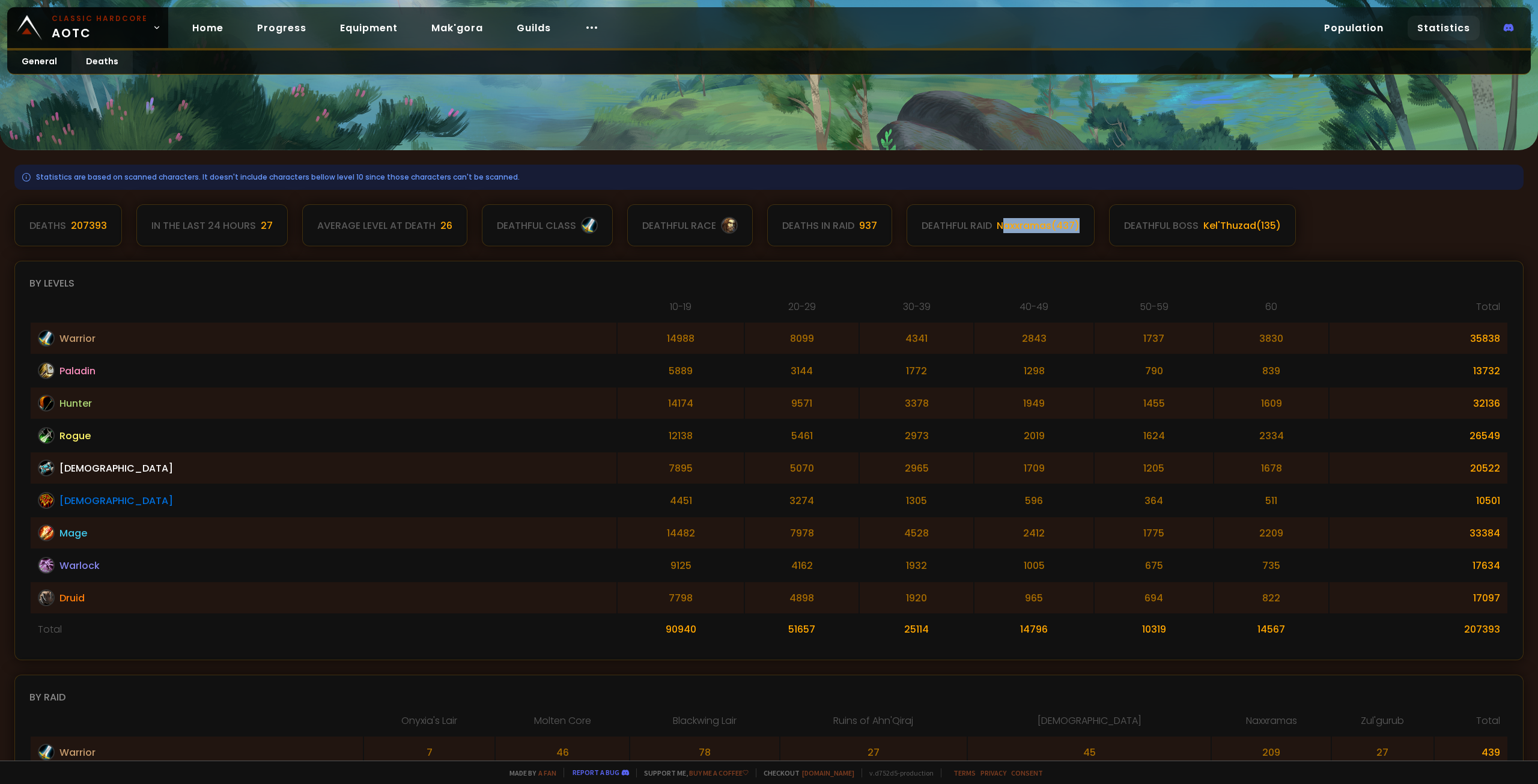
drag, startPoint x: 1002, startPoint y: 227, endPoint x: 1082, endPoint y: 233, distance: 80.2
click at [1083, 232] on div "deathful raid Naxxramas ( 437 )" at bounding box center [1001, 225] width 188 height 42
drag, startPoint x: 1270, startPoint y: 234, endPoint x: 1338, endPoint y: 241, distance: 68.4
click at [1341, 241] on div "Deaths 207393 In the last 24 hours 27 Average level at death 26 deathful class …" at bounding box center [769, 225] width 1509 height 42
